Goal: Find contact information: Find contact information

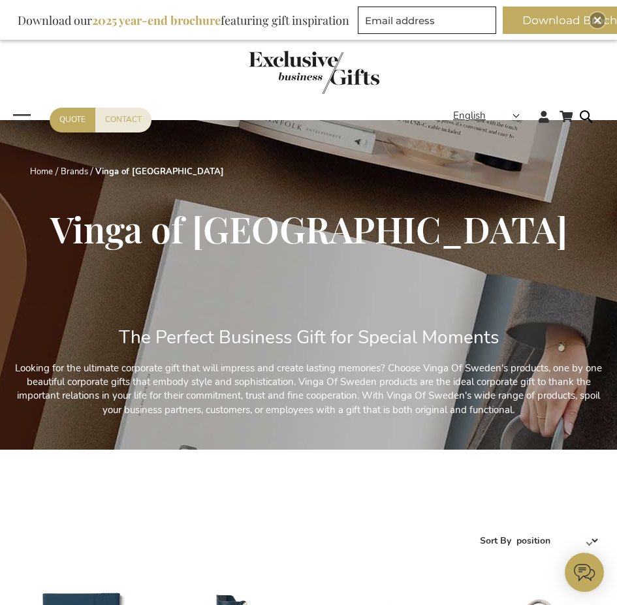
click at [277, 64] on img "store logo" at bounding box center [314, 72] width 131 height 43
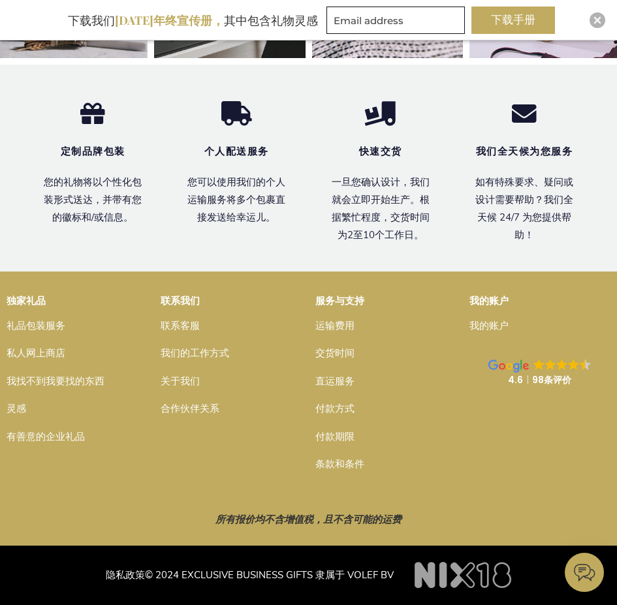
scroll to position [4768, 0]
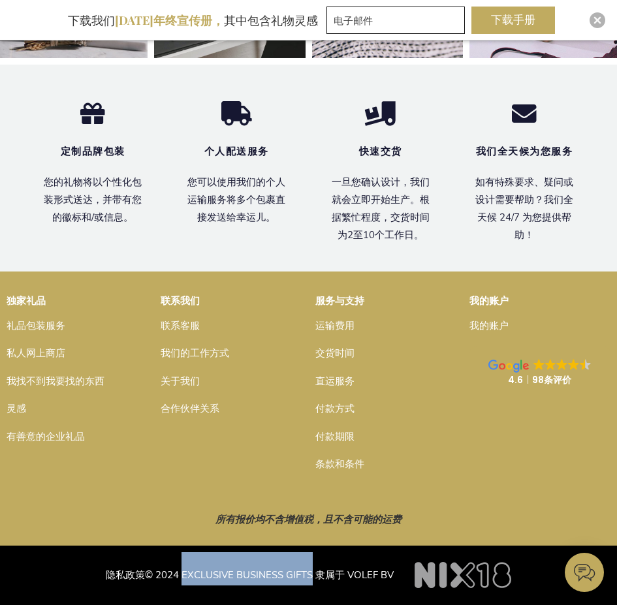
drag, startPoint x: 181, startPoint y: 572, endPoint x: 312, endPoint y: 578, distance: 130.7
click at [312, 578] on font "© 2024 EXCLUSIVE BUSINESS GIFTS 隶属于 VOLEF BV" at bounding box center [269, 575] width 249 height 13
copy font "EXCLUSIVE BUSINESS GIFTS"
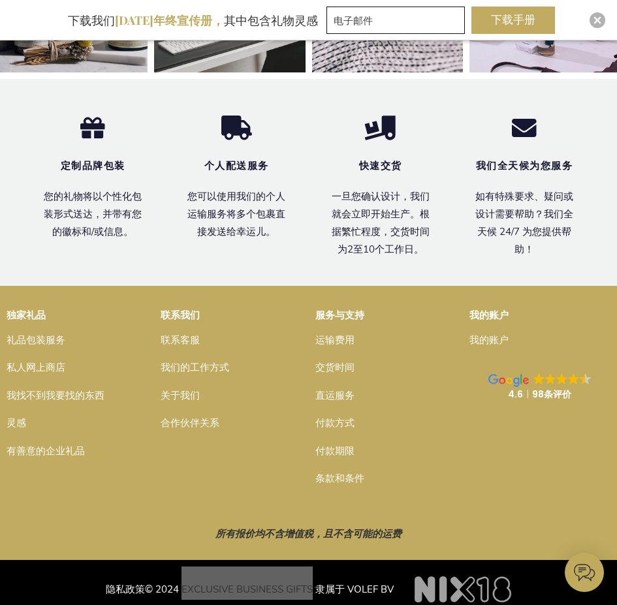
scroll to position [4702, 0]
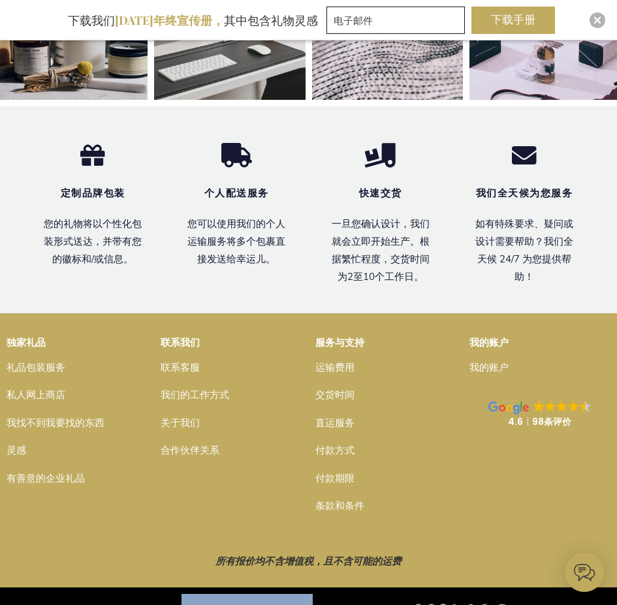
click at [173, 374] on font "联系客服" at bounding box center [180, 367] width 39 height 13
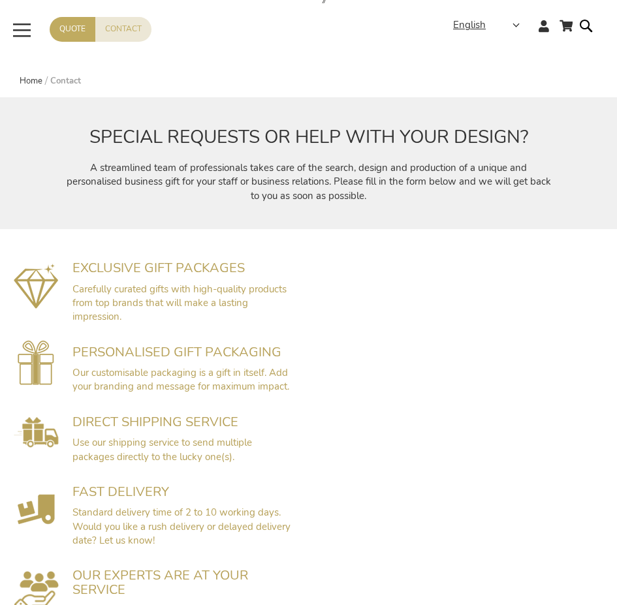
scroll to position [65, 0]
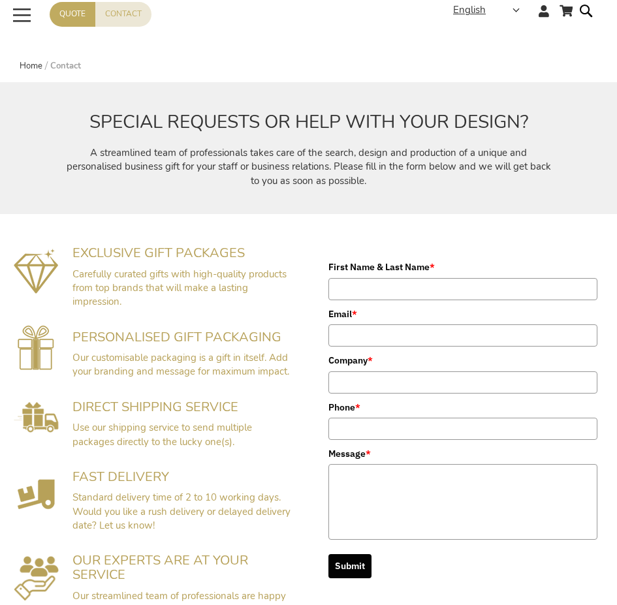
drag, startPoint x: 362, startPoint y: 300, endPoint x: 330, endPoint y: 230, distance: 77.1
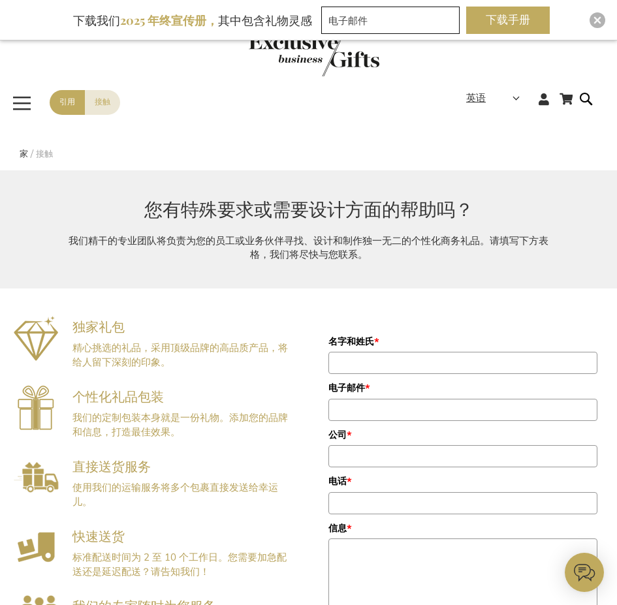
scroll to position [0, 0]
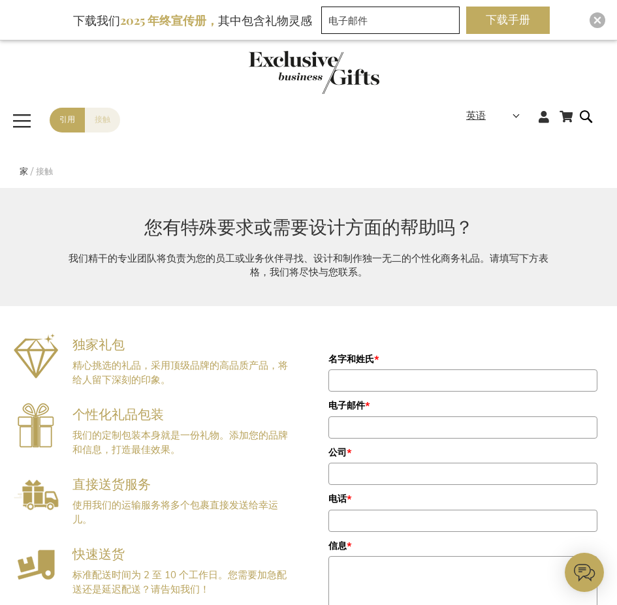
click at [93, 123] on link "接触" at bounding box center [102, 120] width 35 height 24
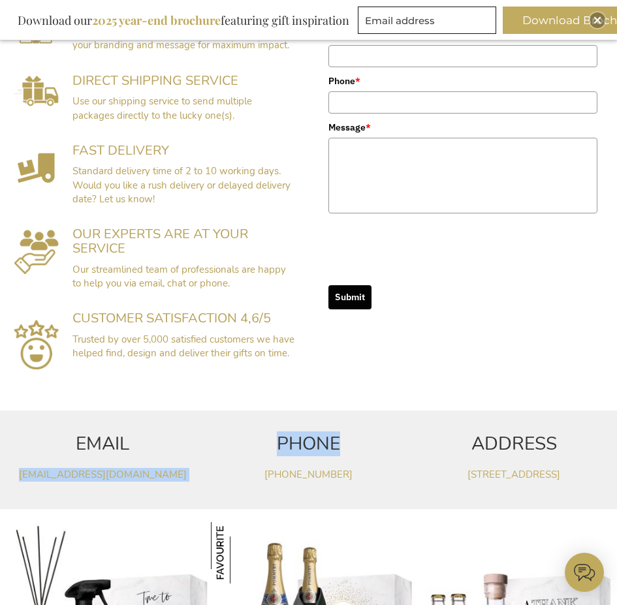
drag, startPoint x: 213, startPoint y: 474, endPoint x: 20, endPoint y: 479, distance: 193.3
click at [20, 479] on div "EMAIL service@exclusivebusinessgifts.com PHONE +32(0)14 48 25 40 ADDRESS Parkla…" at bounding box center [308, 460] width 617 height 99
copy div "service@exclusivebusinessgifts.com PHONE"
drag, startPoint x: 386, startPoint y: 468, endPoint x: 272, endPoint y: 478, distance: 114.0
click at [272, 478] on div "PHONE +32(0)14 48 25 40" at bounding box center [308, 460] width 193 height 86
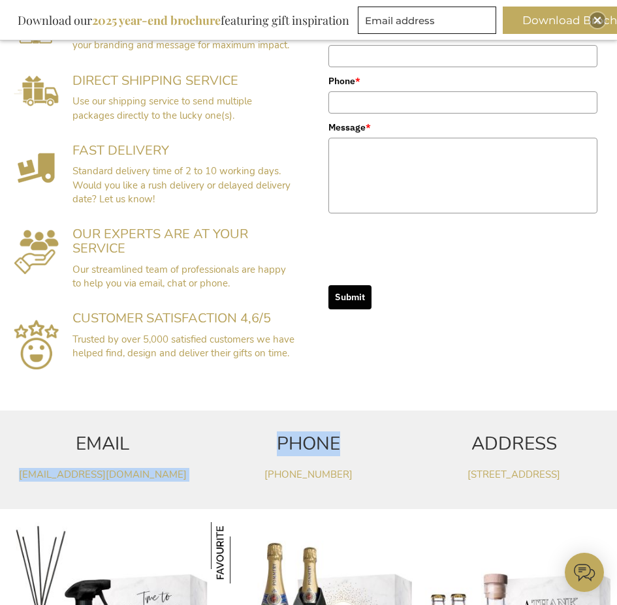
copy link "32(0)14 48 25 40"
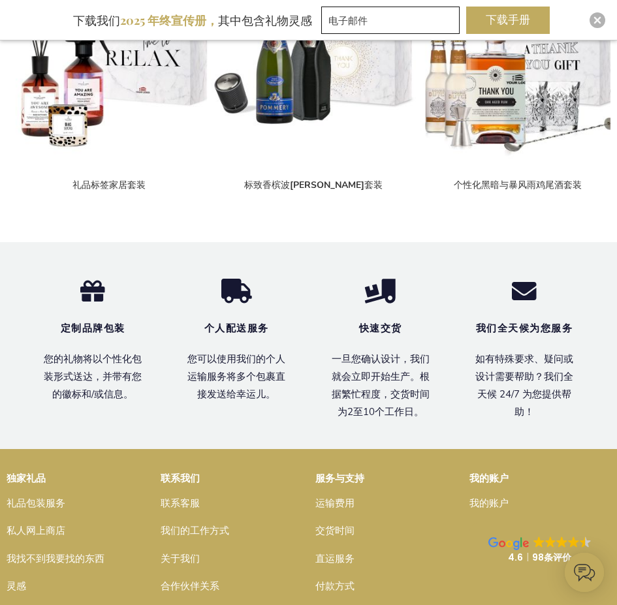
scroll to position [949, 0]
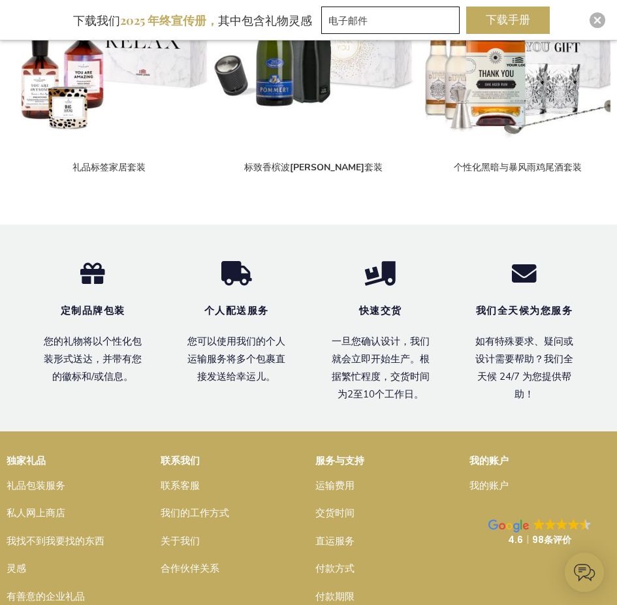
click at [227, 410] on div "定制品牌包装 您的礼物将以个性化包装形式送达，并带有您的徽标和/或信息。 个人配送服务 您可以使用我们的个人运输服务将多个包裹直接发送给幸运儿。 快速交货 一…" at bounding box center [308, 328] width 617 height 207
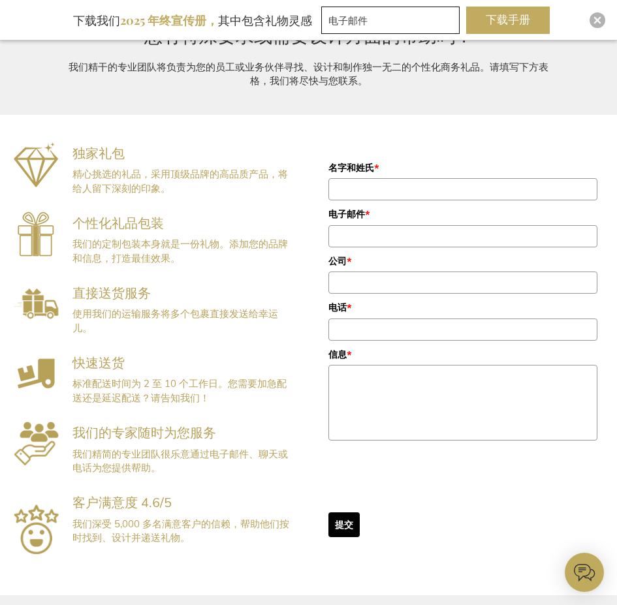
scroll to position [0, 0]
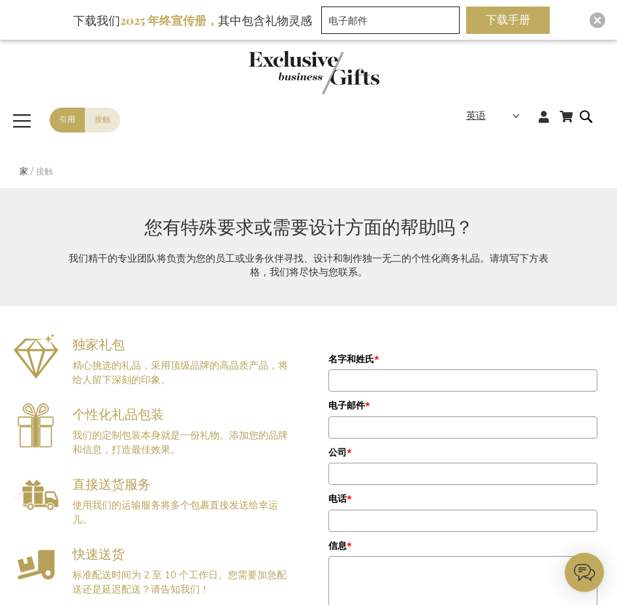
click at [18, 122] on span "切换导航" at bounding box center [21, 121] width 23 height 30
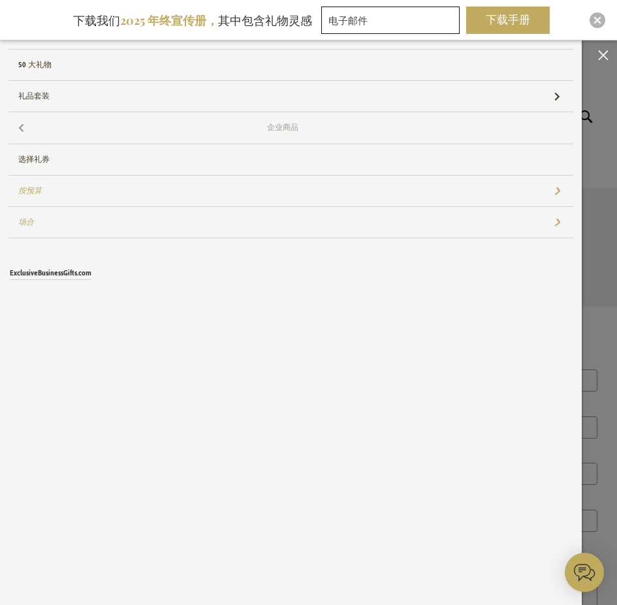
click at [67, 129] on link "企业商品" at bounding box center [290, 127] width 565 height 31
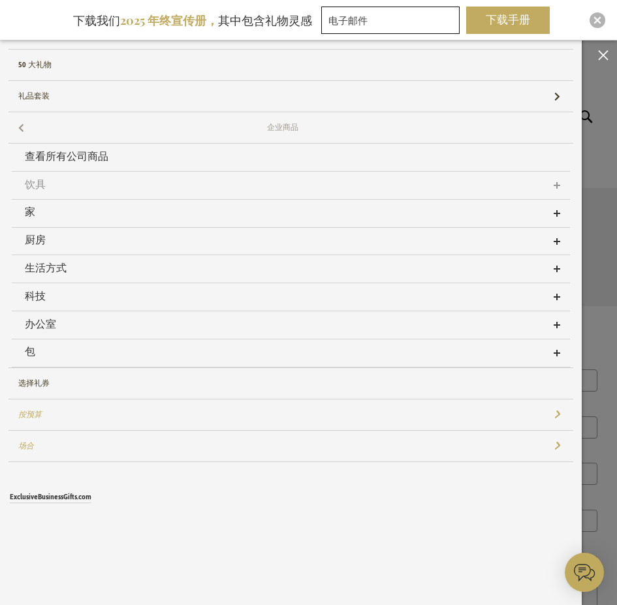
click at [556, 181] on link "饮具" at bounding box center [291, 185] width 558 height 27
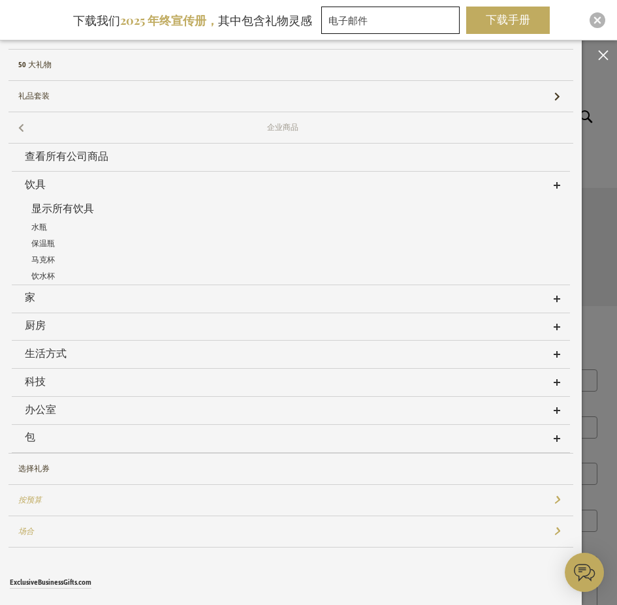
click at [544, 324] on link "厨房" at bounding box center [291, 326] width 558 height 27
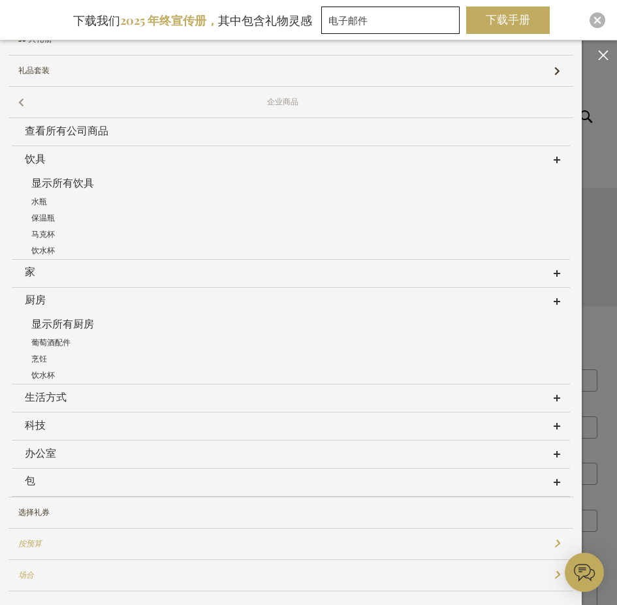
click at [501, 403] on link "生活方式" at bounding box center [291, 397] width 558 height 27
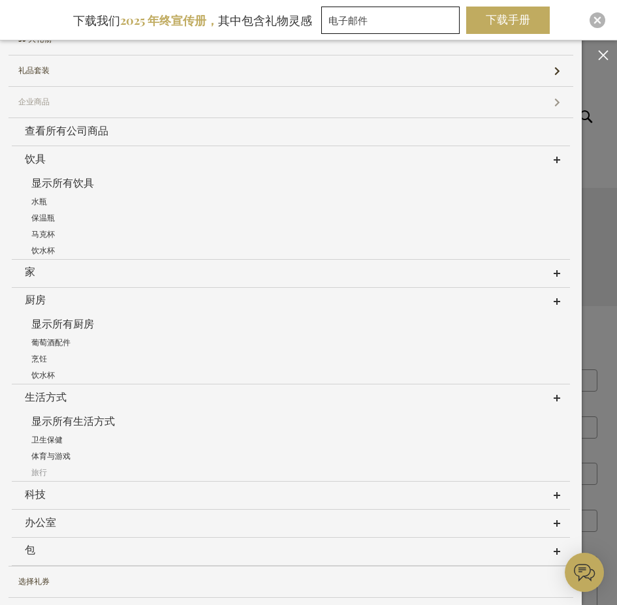
scroll to position [95, 0]
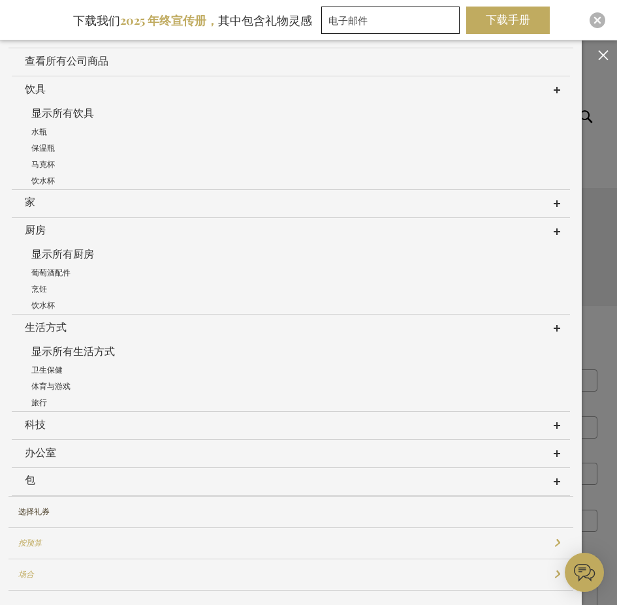
click at [504, 423] on link "科技" at bounding box center [291, 425] width 558 height 27
